Goal: Task Accomplishment & Management: Manage account settings

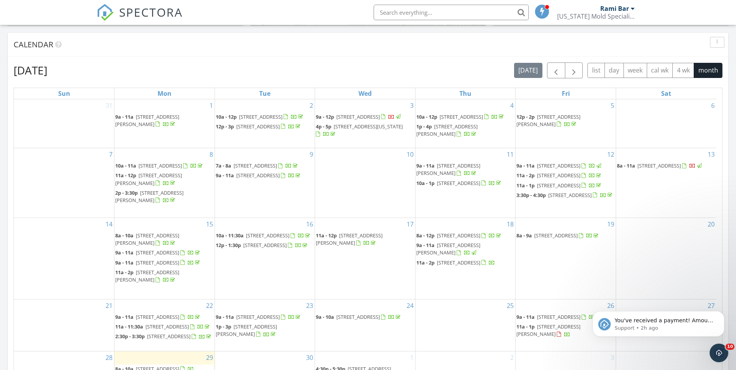
scroll to position [374, 0]
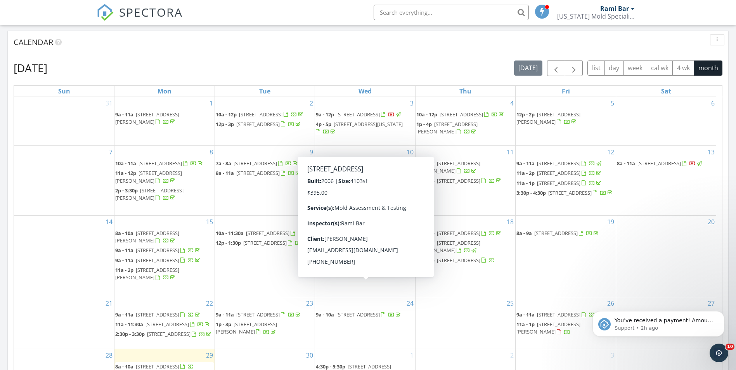
click at [361, 311] on span "[STREET_ADDRESS]" at bounding box center [357, 314] width 43 height 7
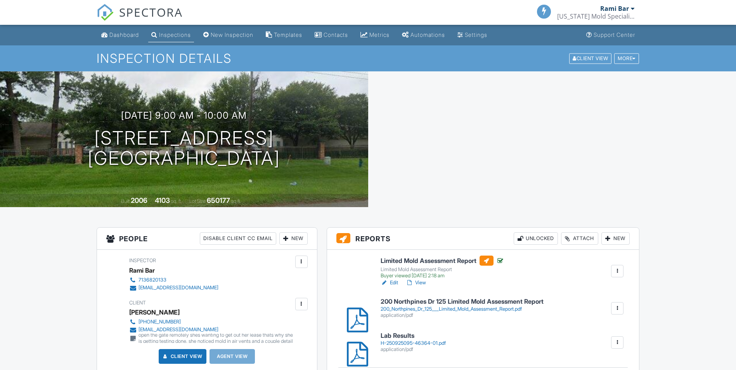
click at [356, 259] on div at bounding box center [355, 259] width 25 height 0
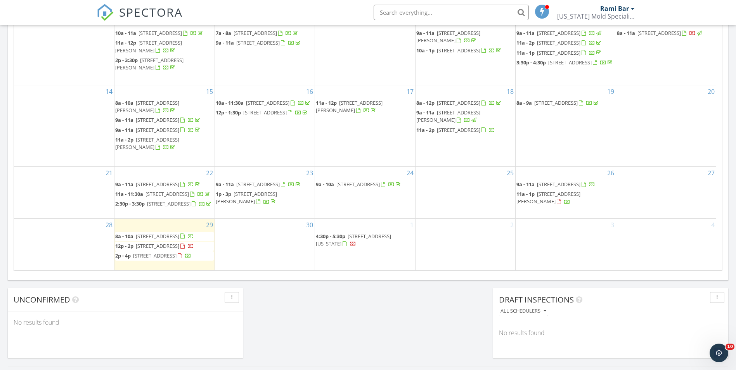
scroll to position [543, 0]
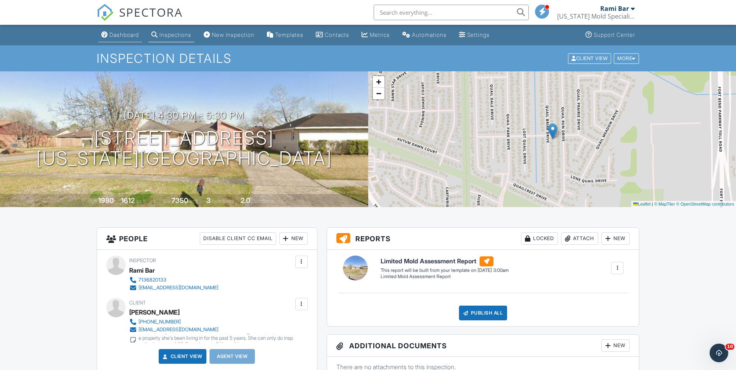
click at [117, 29] on link "Dashboard" at bounding box center [120, 35] width 44 height 14
